Goal: Navigation & Orientation: Find specific page/section

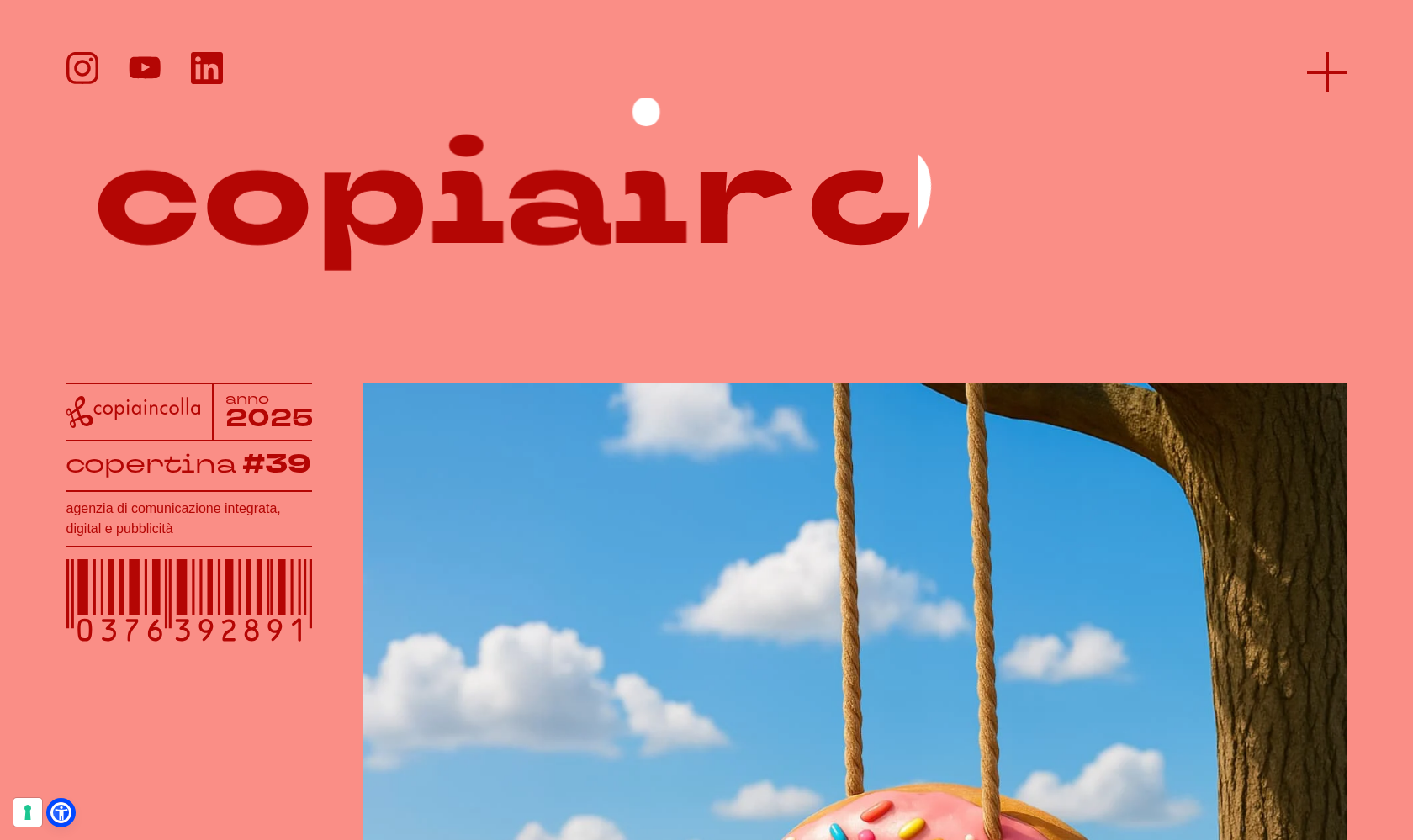
click at [1334, 68] on icon at bounding box center [1327, 72] width 41 height 41
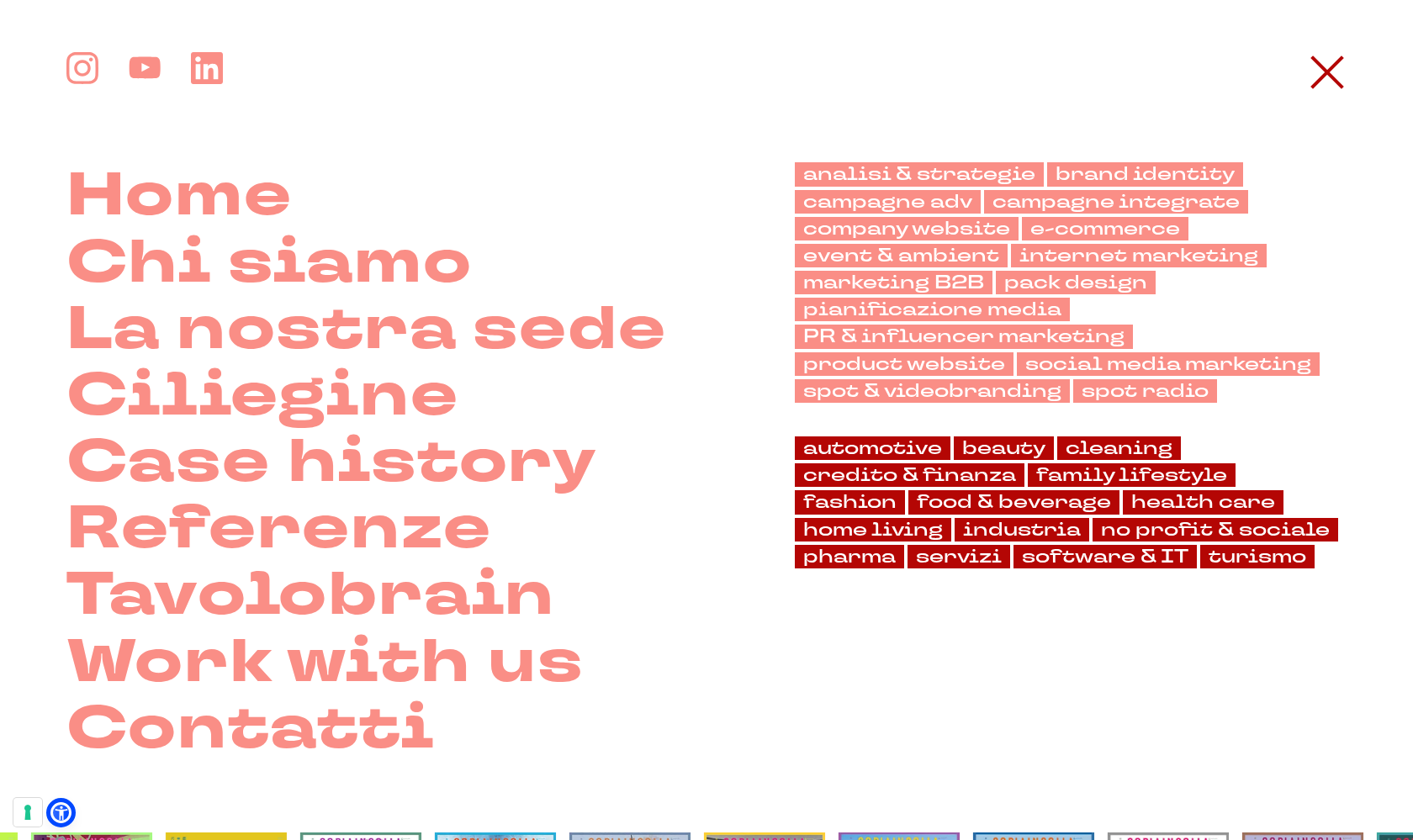
click at [1334, 68] on icon at bounding box center [1327, 72] width 41 height 41
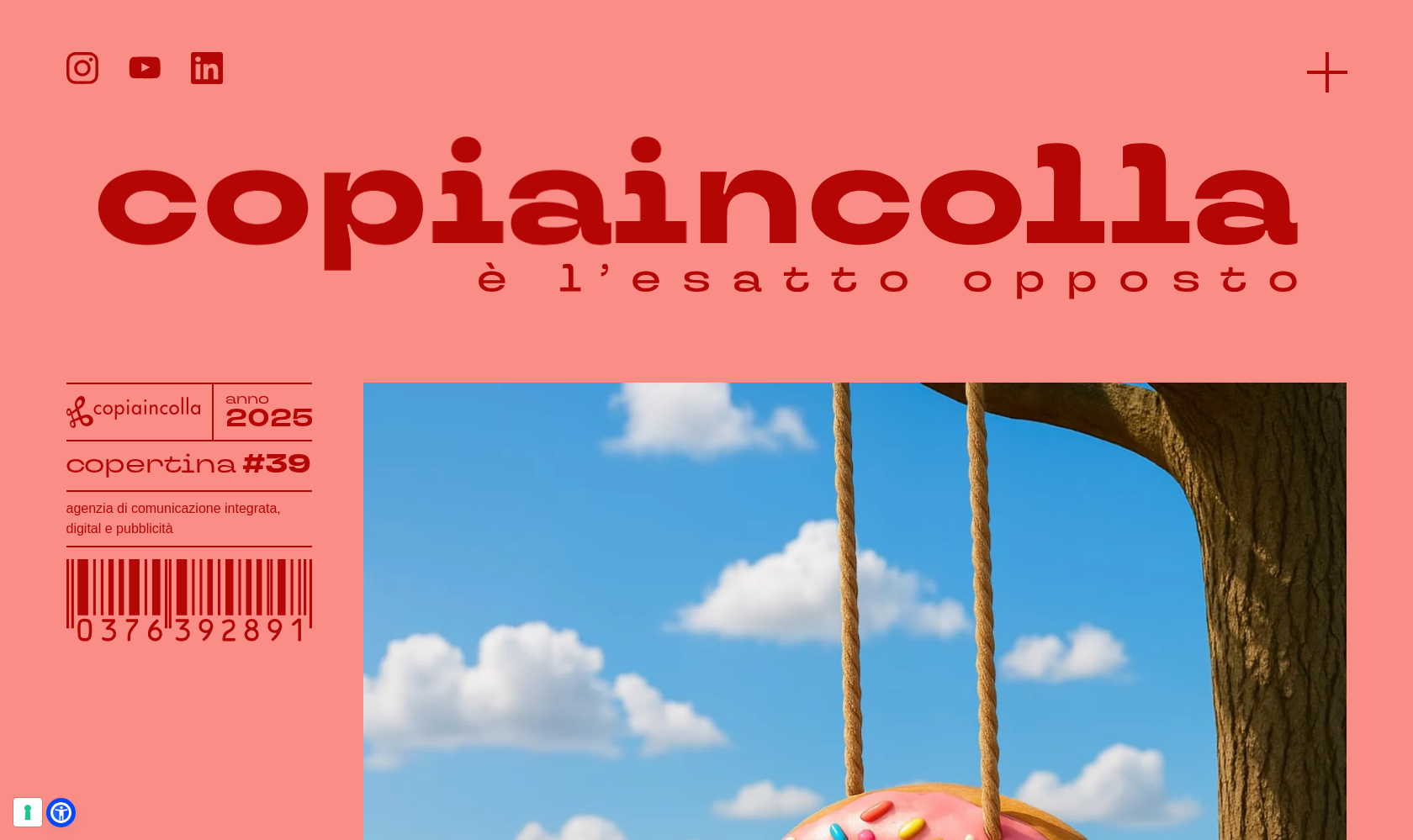
click at [1320, 83] on icon at bounding box center [1327, 72] width 41 height 41
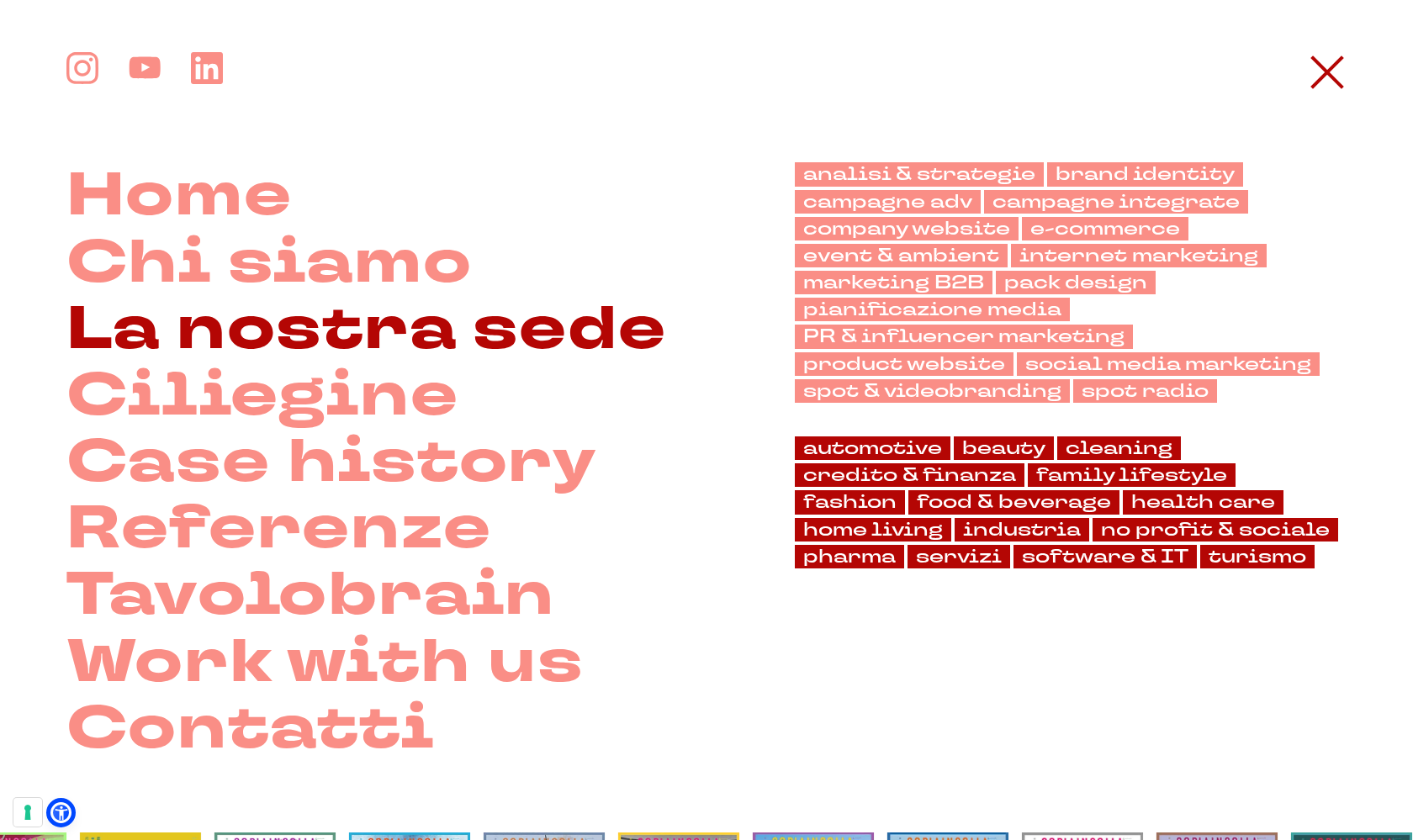
click at [314, 307] on link "La nostra sede" at bounding box center [366, 329] width 601 height 66
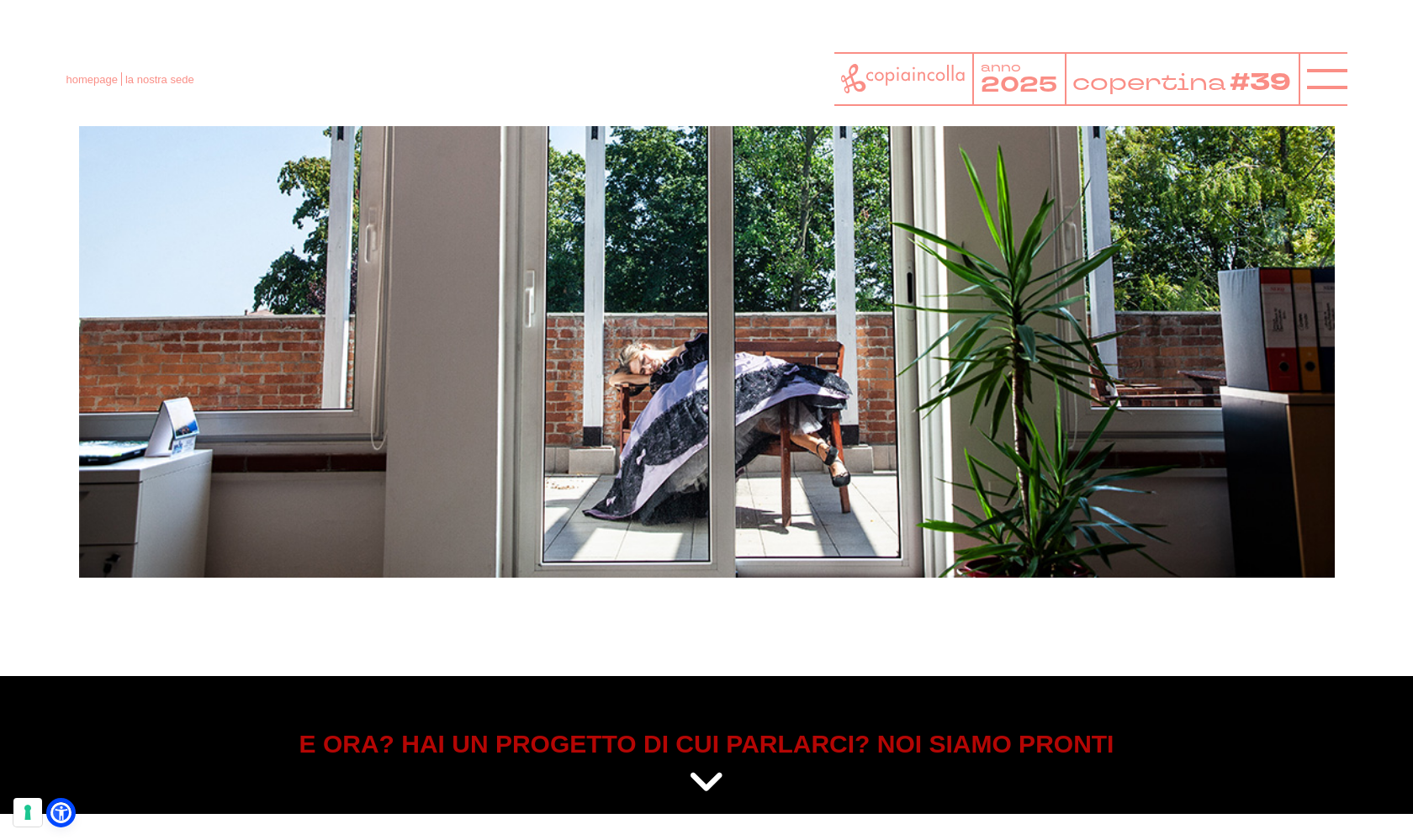
scroll to position [7267, 0]
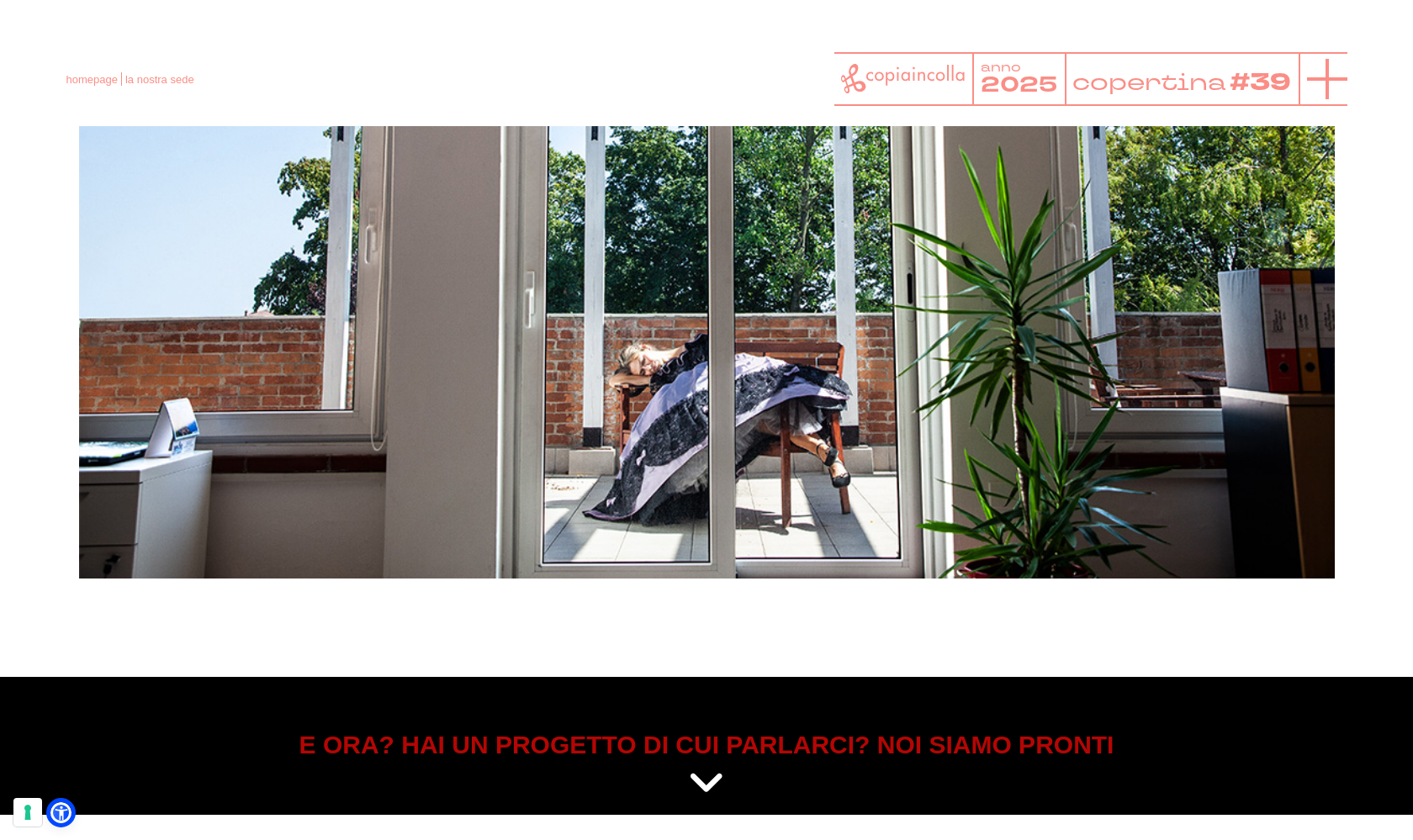
click at [1322, 90] on icon at bounding box center [1327, 78] width 41 height 41
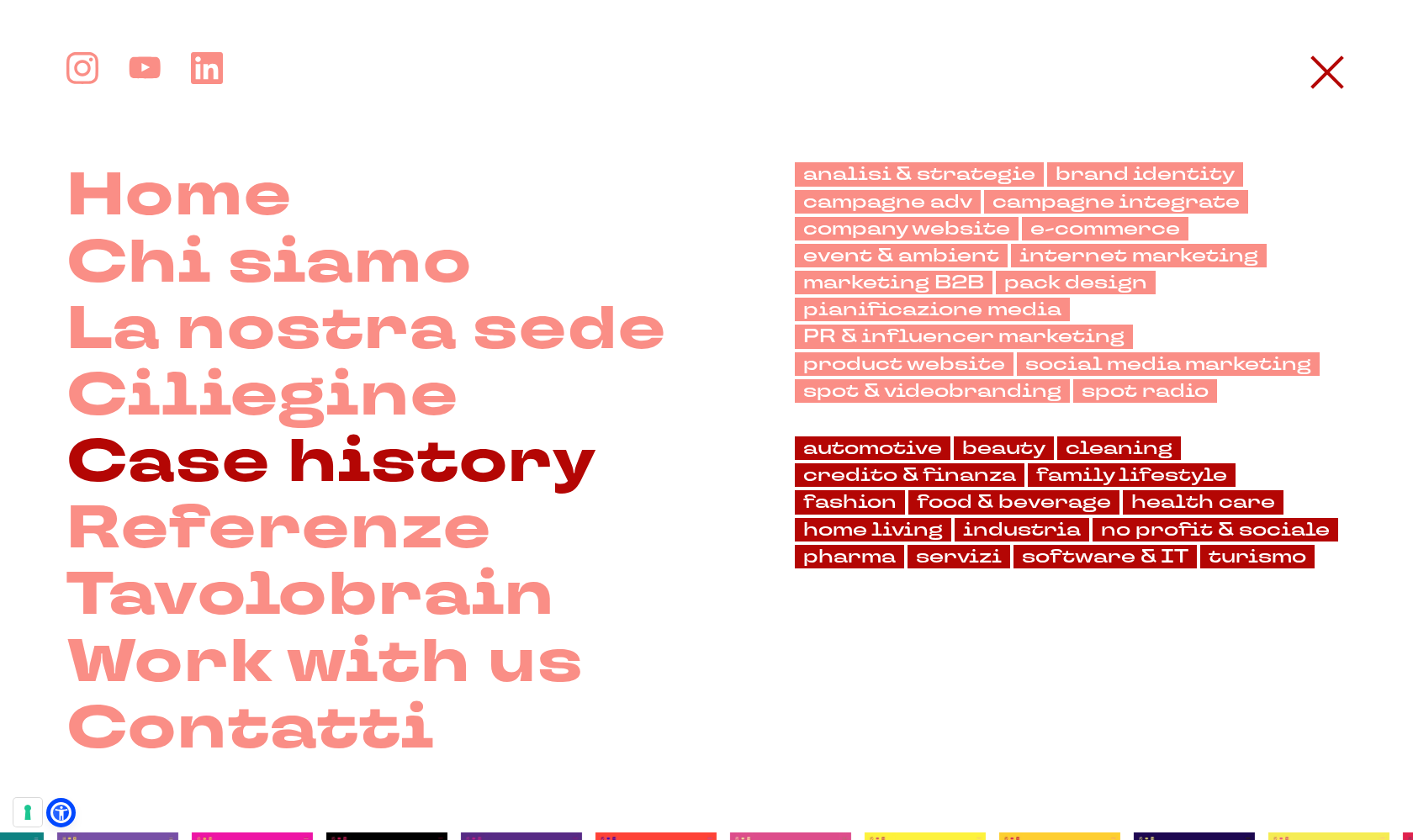
click at [376, 436] on link "Case history" at bounding box center [332, 462] width 532 height 66
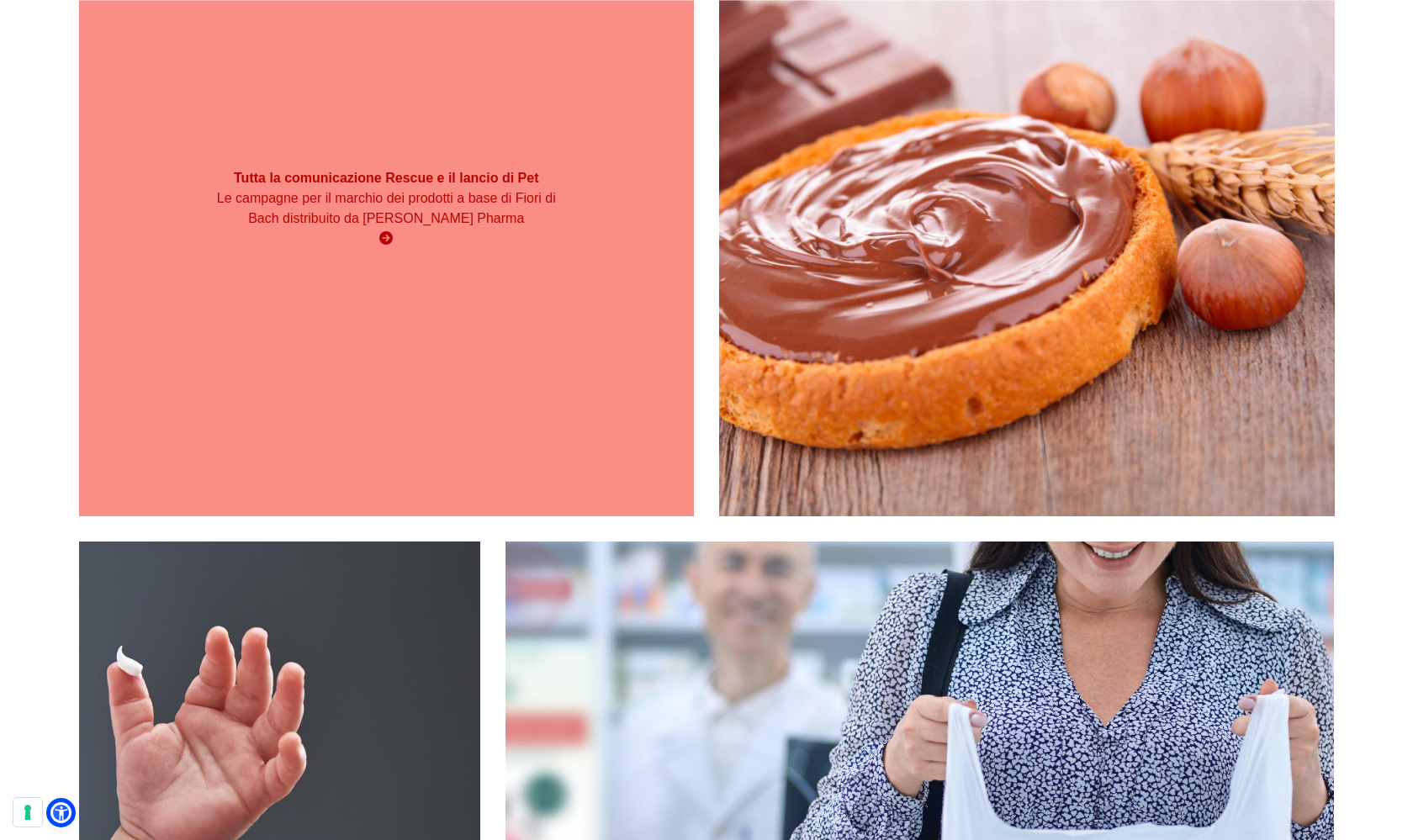
scroll to position [922, 0]
